Goal: Communication & Community: Answer question/provide support

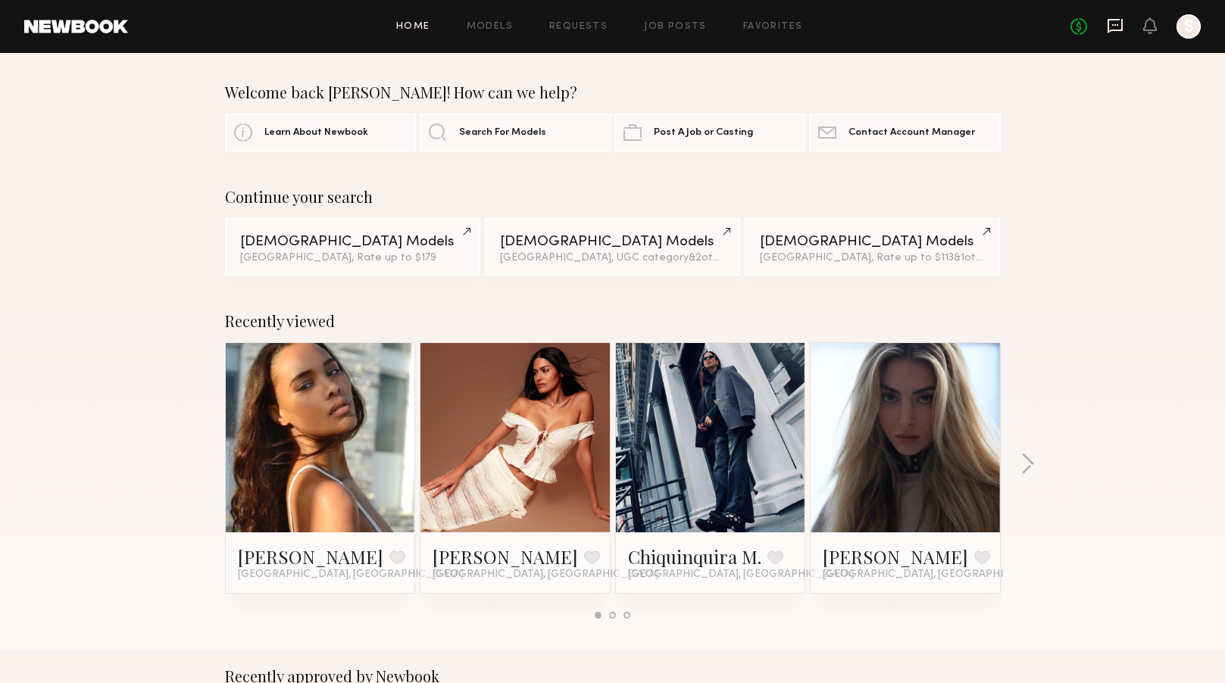
click at [1120, 25] on icon at bounding box center [1114, 25] width 17 height 17
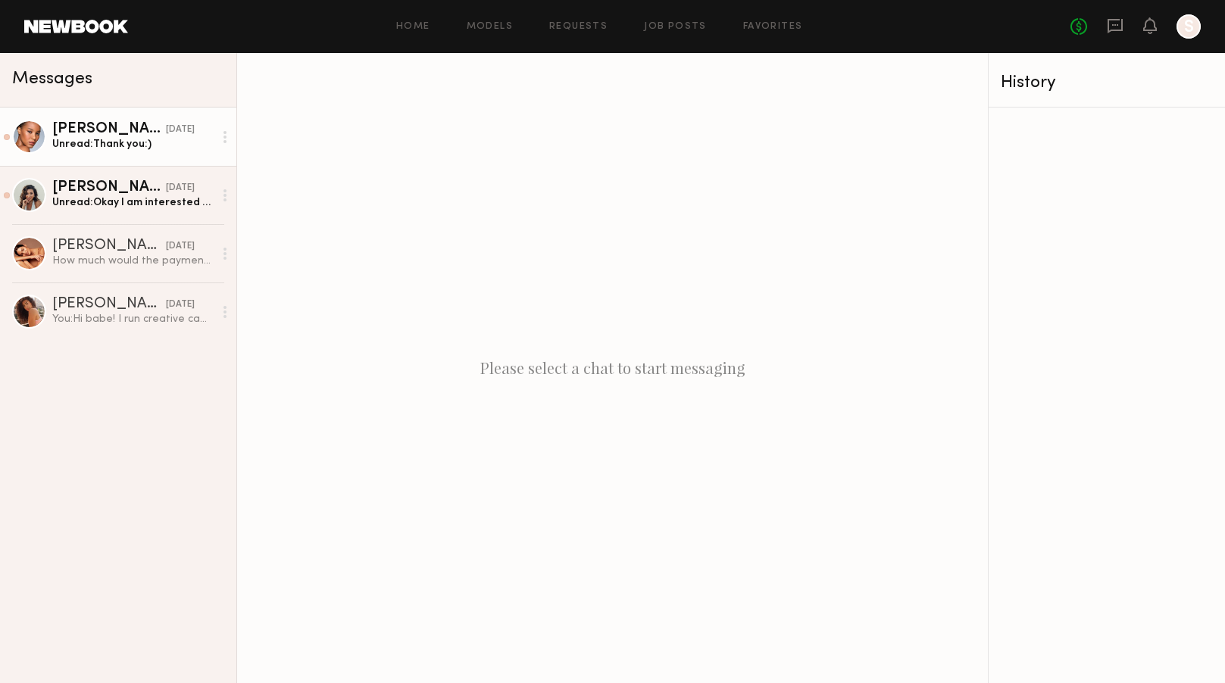
click at [170, 153] on link "[PERSON_NAME] [DATE] Unread: Thank you:)" at bounding box center [118, 137] width 236 height 58
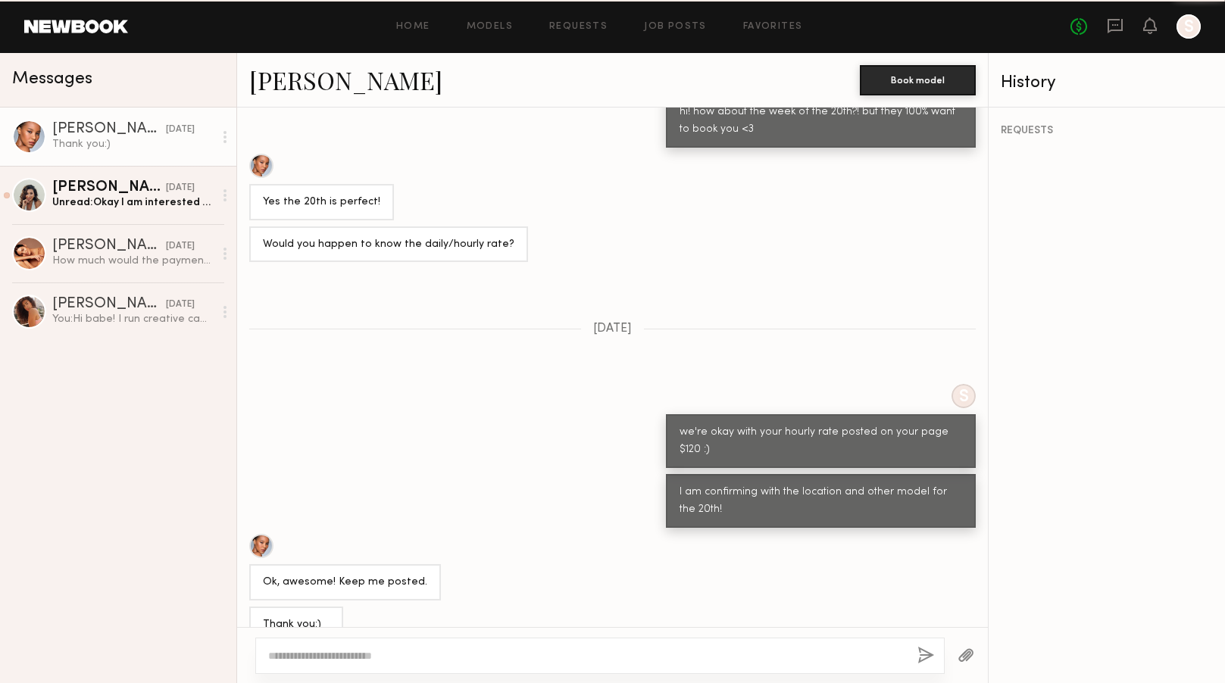
scroll to position [568, 0]
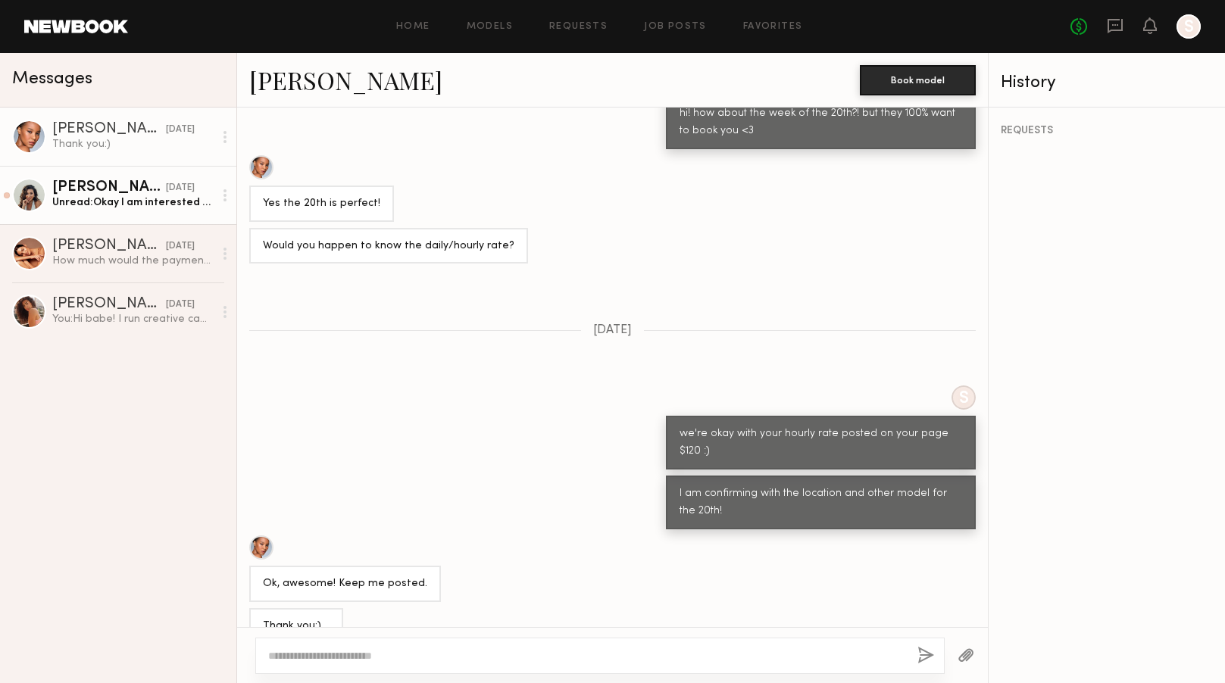
click at [154, 200] on div "Unread: Okay I am interested what’s the rate? I will be back in [GEOGRAPHIC_DAT…" at bounding box center [132, 202] width 161 height 14
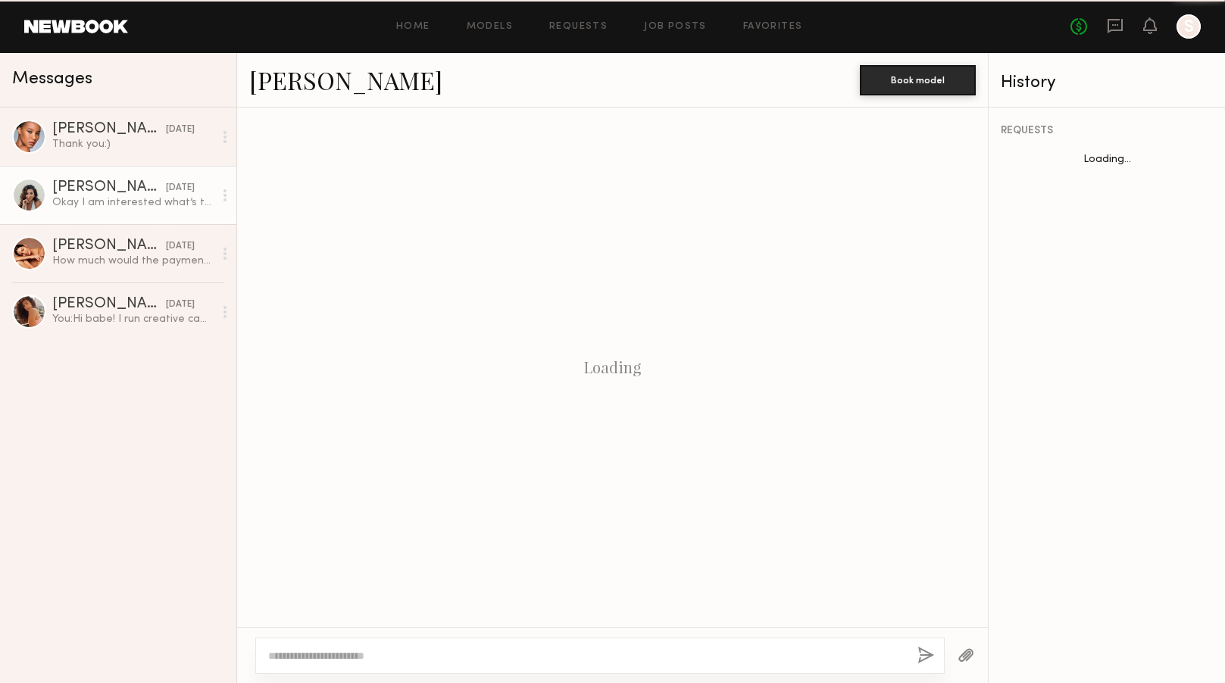
scroll to position [715, 0]
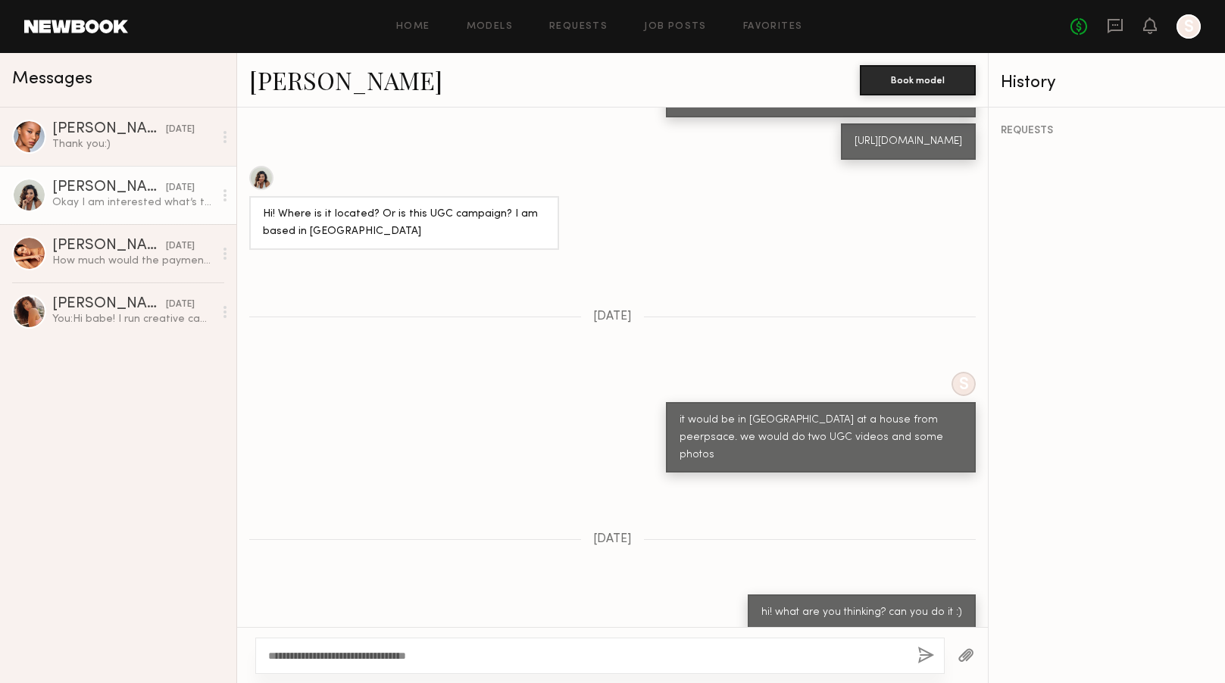
type textarea "**********"
click at [925, 654] on button "button" at bounding box center [925, 656] width 17 height 19
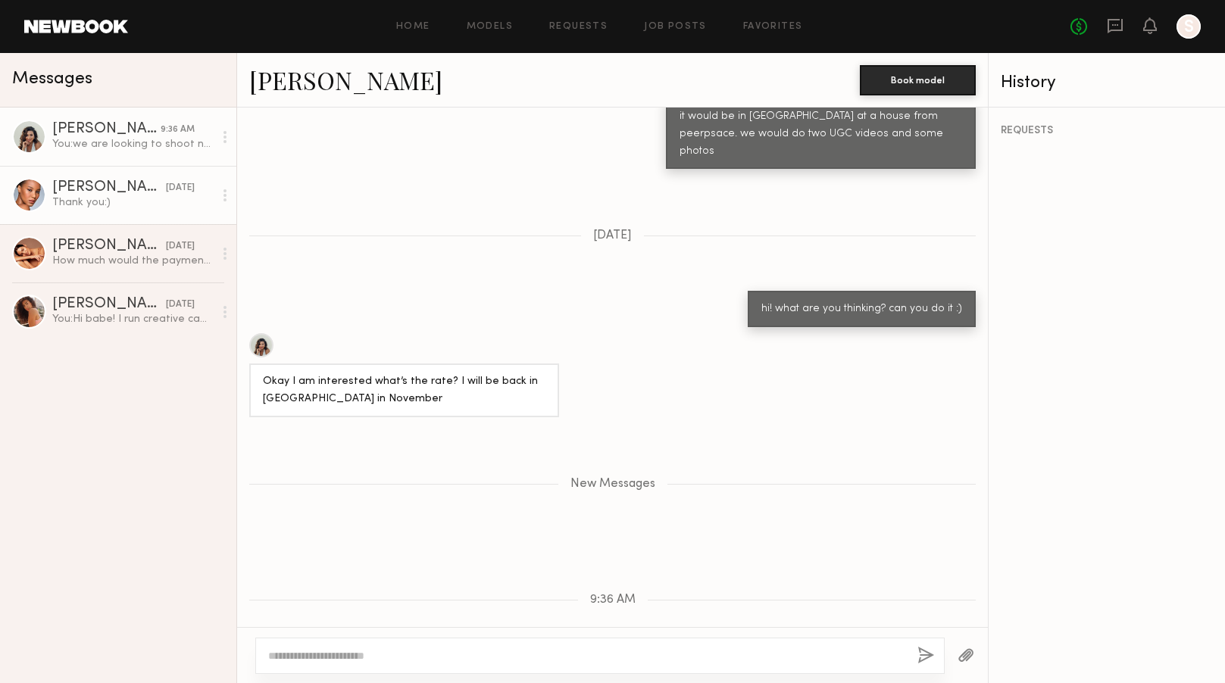
click at [155, 201] on div "Thank you:)" at bounding box center [132, 202] width 161 height 14
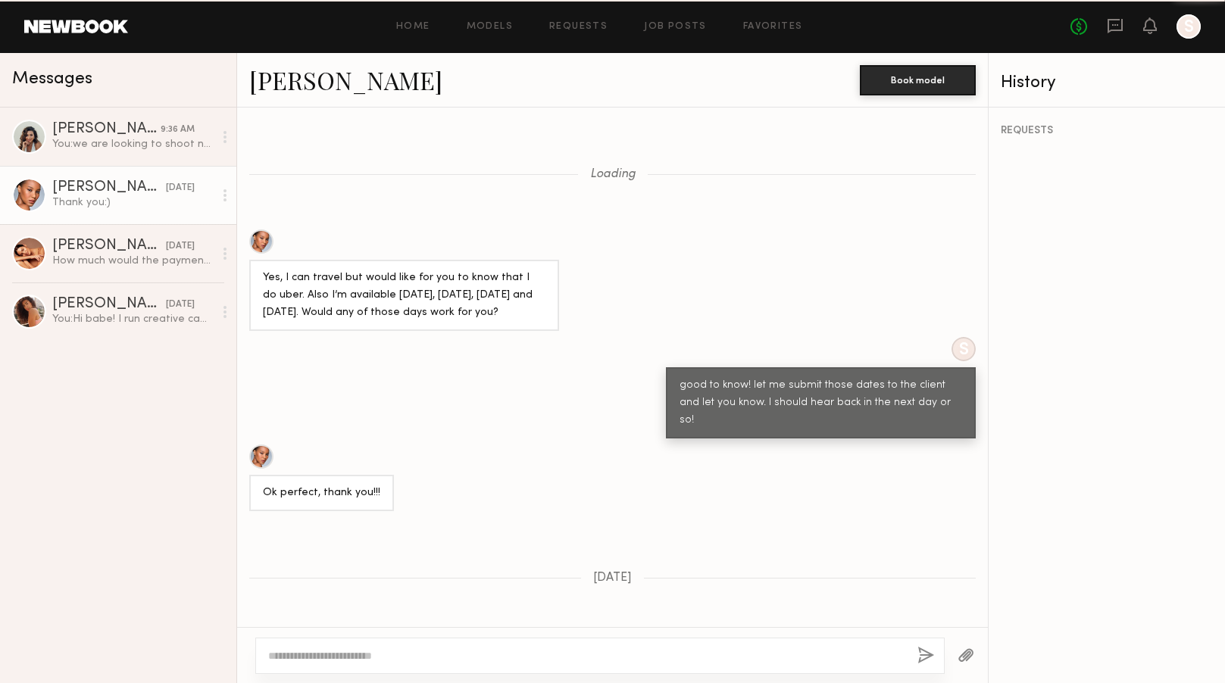
scroll to position [568, 0]
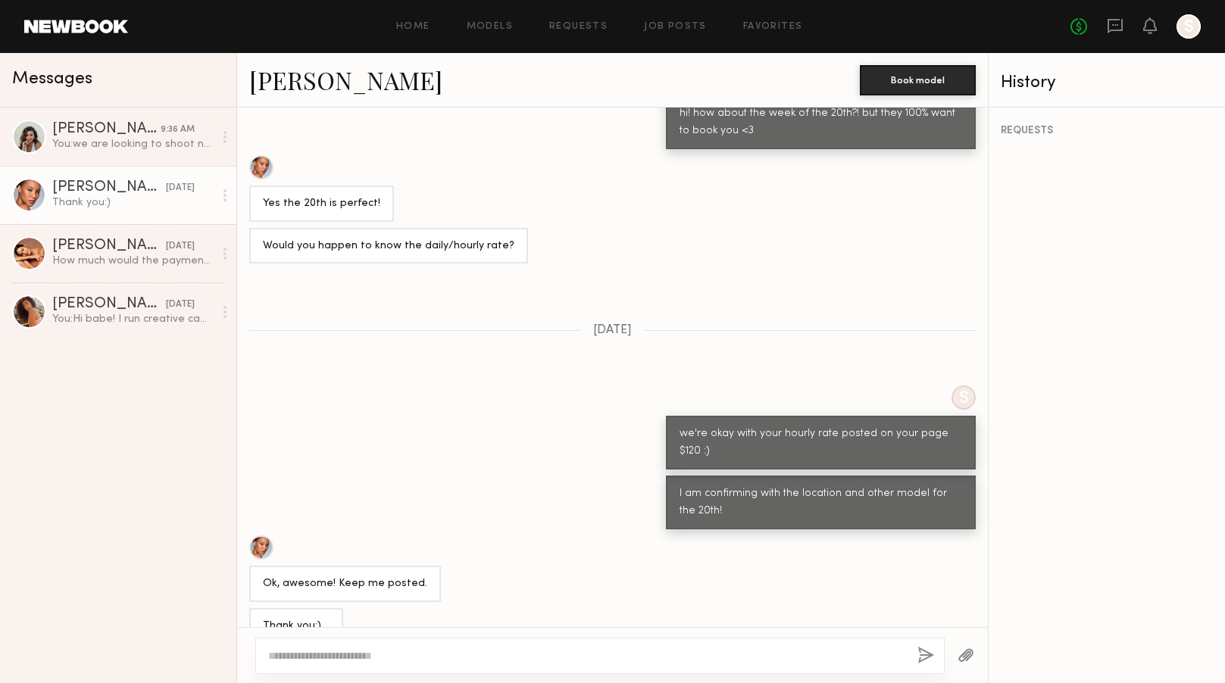
click at [451, 658] on textarea at bounding box center [586, 655] width 637 height 15
type textarea "**********"
click at [922, 652] on button "button" at bounding box center [925, 656] width 17 height 19
